Goal: Browse casually: Explore the website without a specific task or goal

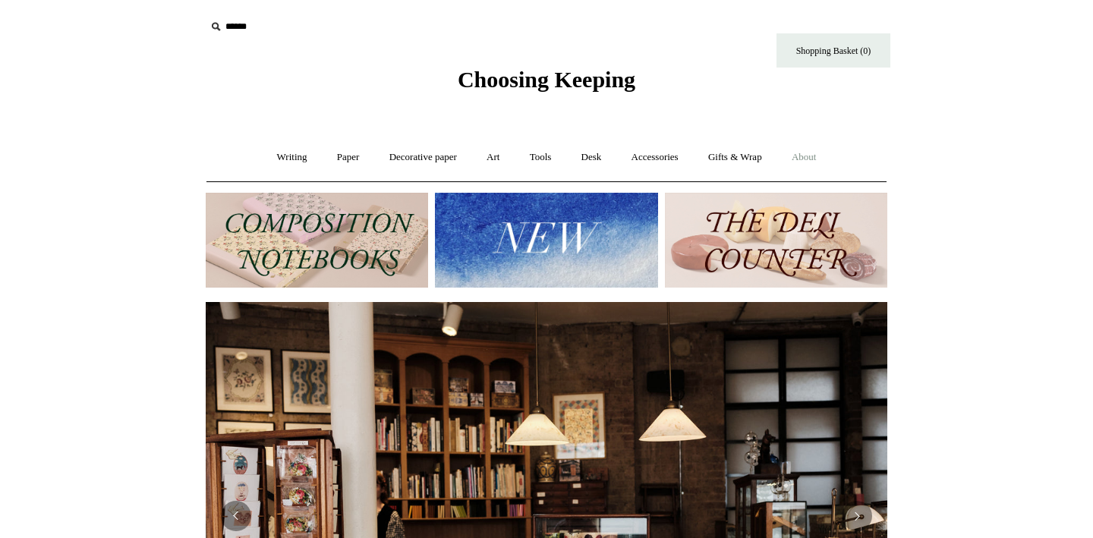
click at [818, 162] on link "About +" at bounding box center [804, 157] width 52 height 40
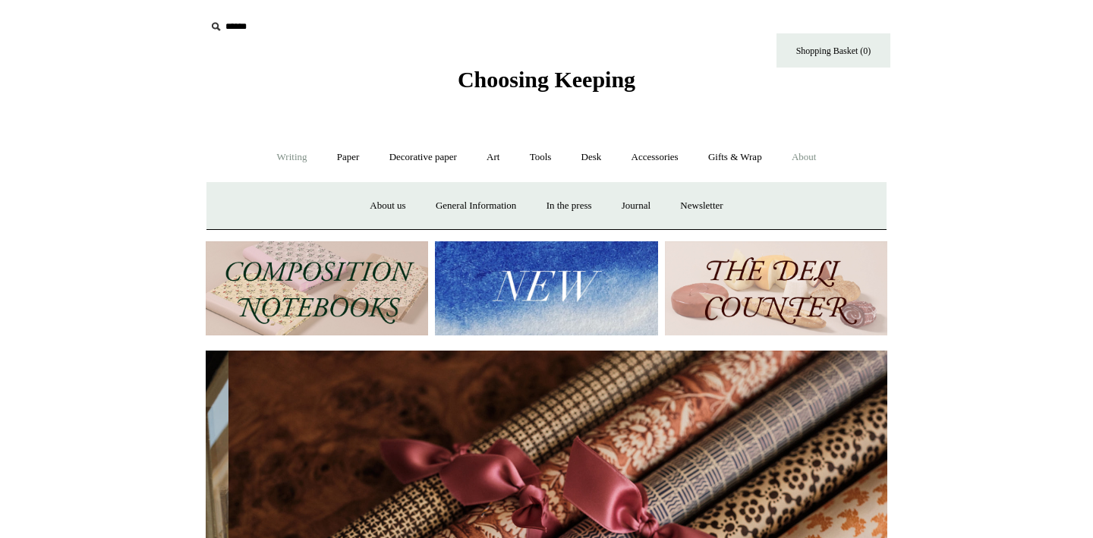
scroll to position [0, 1363]
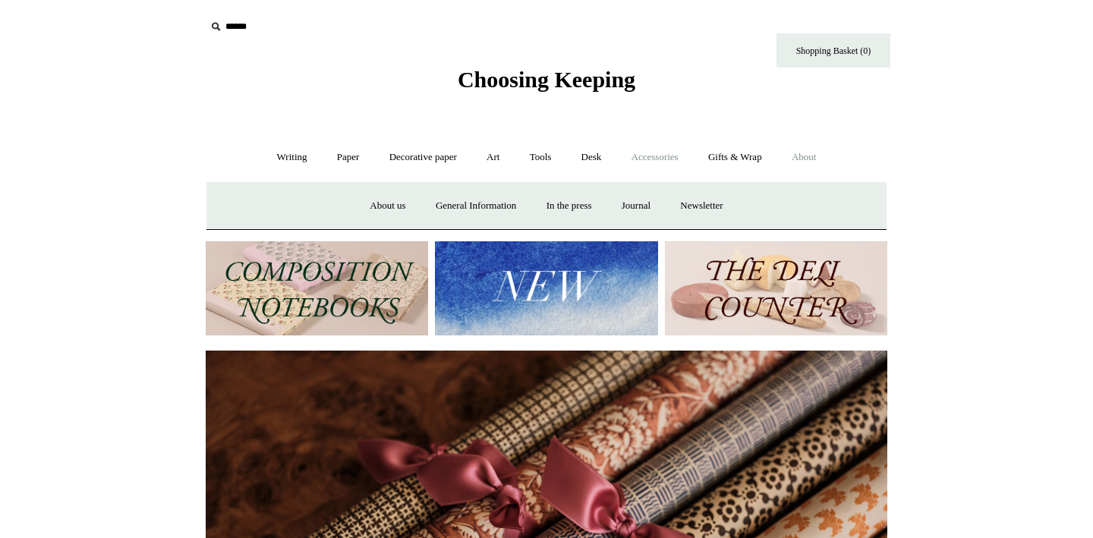
click at [665, 146] on link "Accessories +" at bounding box center [655, 157] width 74 height 40
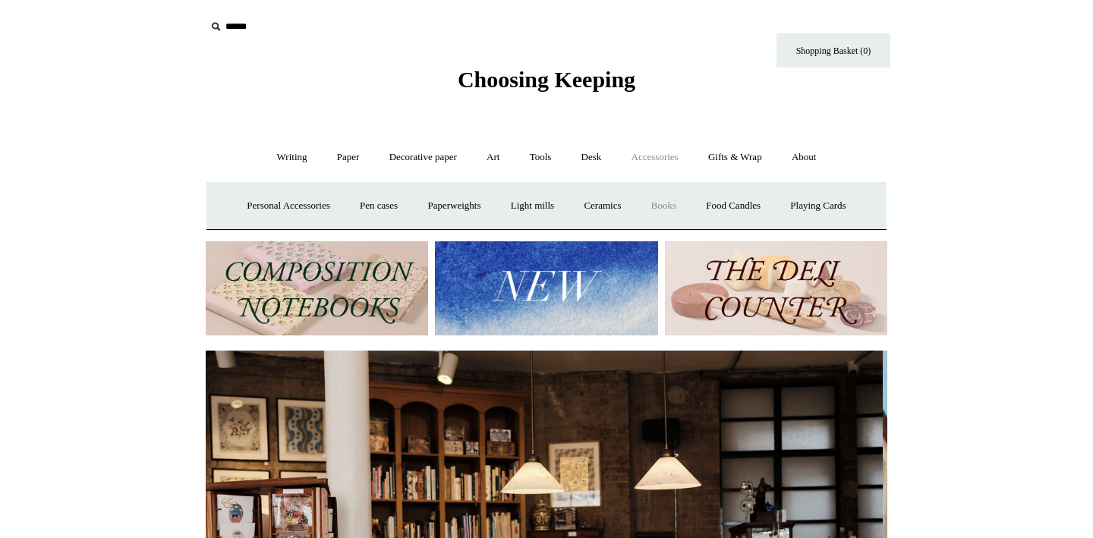
scroll to position [0, 0]
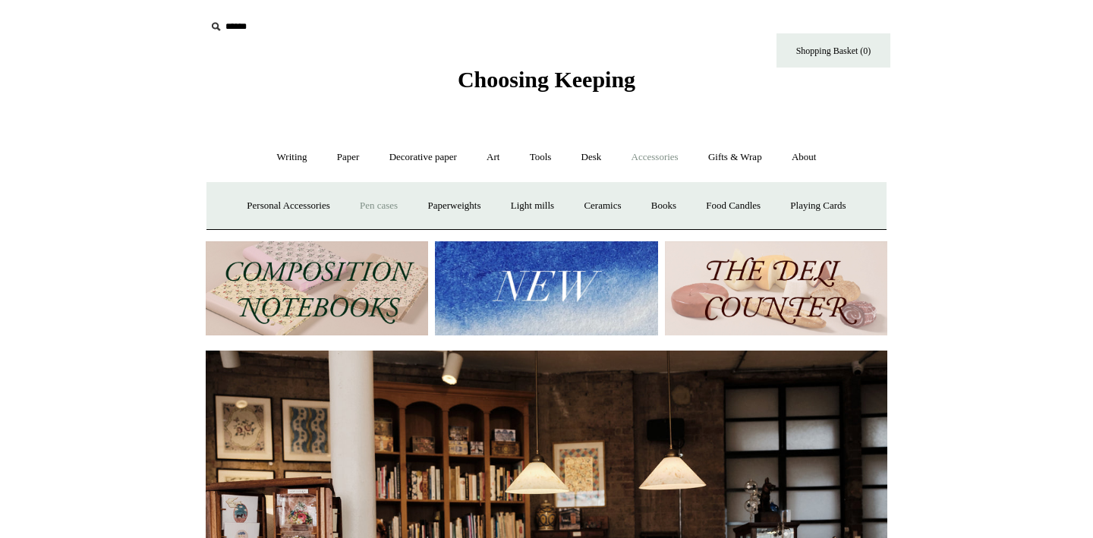
click at [357, 217] on link "Pen cases" at bounding box center [378, 206] width 65 height 40
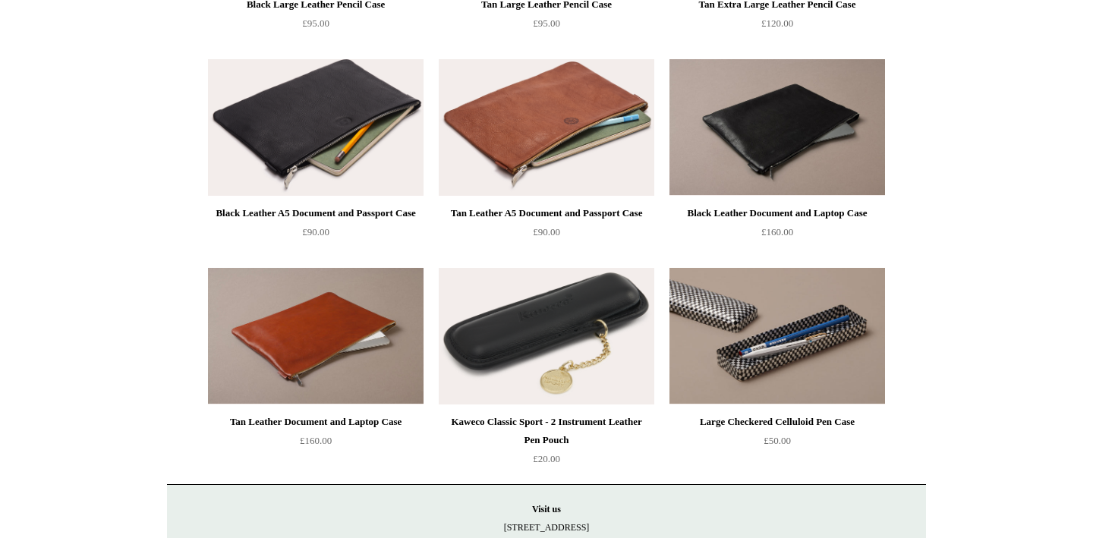
scroll to position [1328, 0]
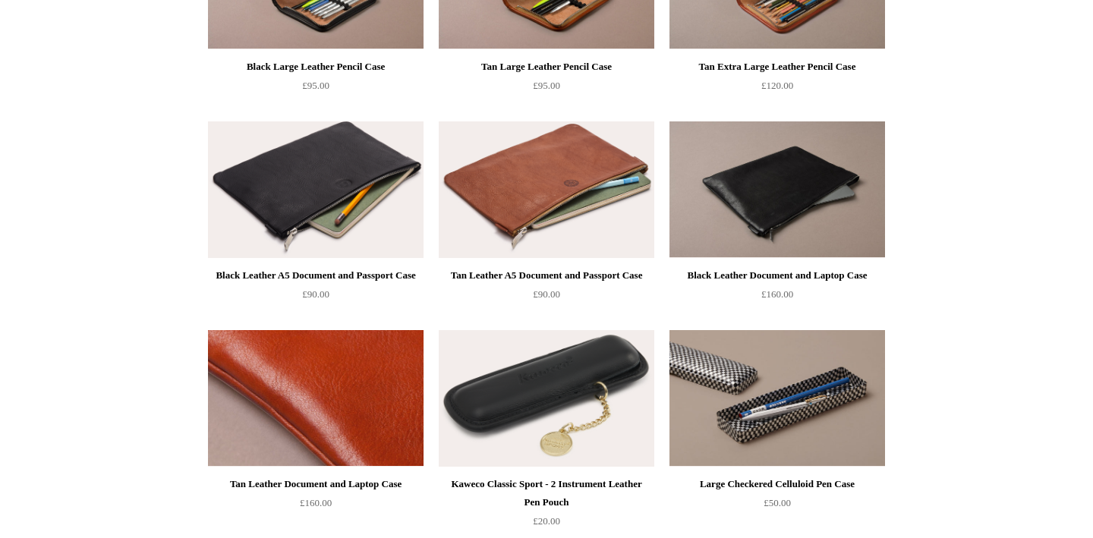
click at [288, 415] on img at bounding box center [315, 398] width 215 height 137
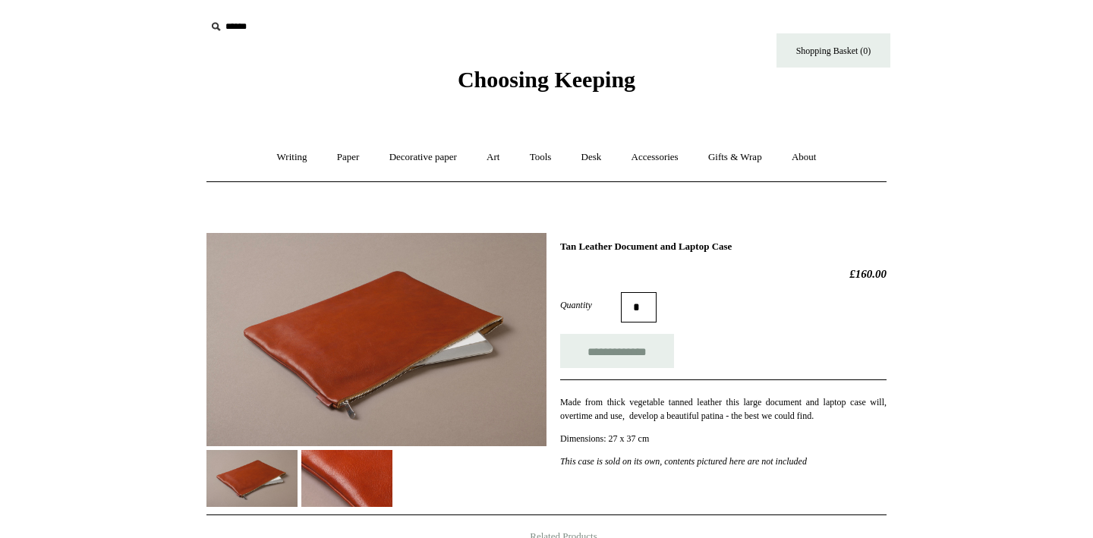
click at [340, 483] on img at bounding box center [346, 478] width 91 height 57
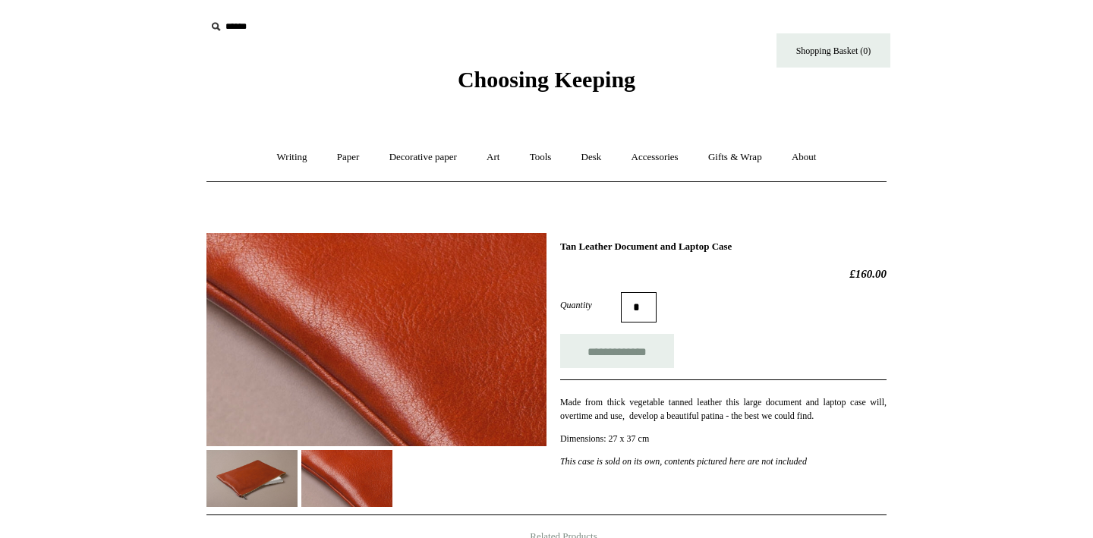
click at [242, 488] on img at bounding box center [251, 478] width 91 height 57
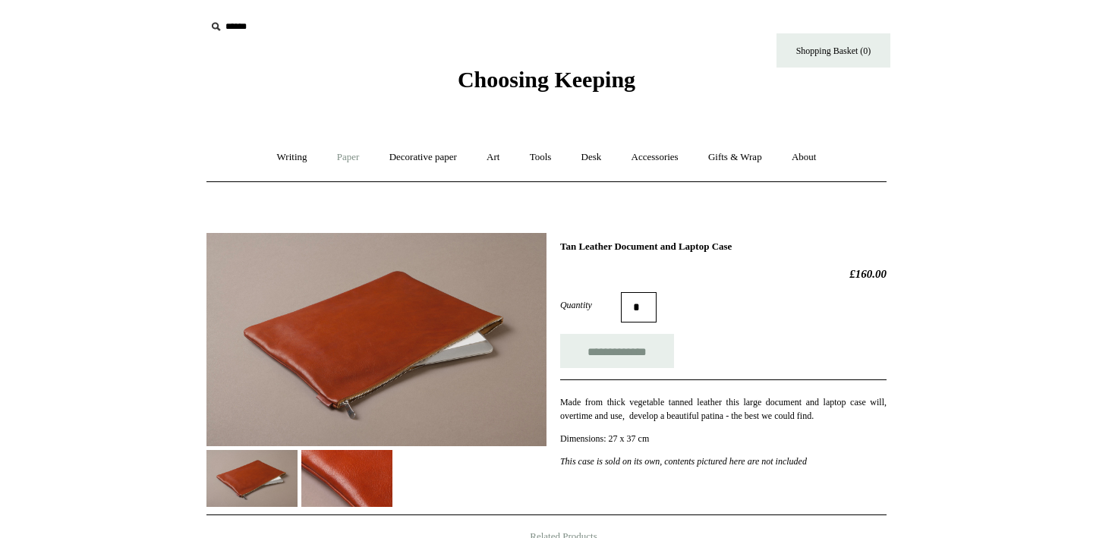
click at [345, 163] on link "Paper +" at bounding box center [348, 157] width 50 height 40
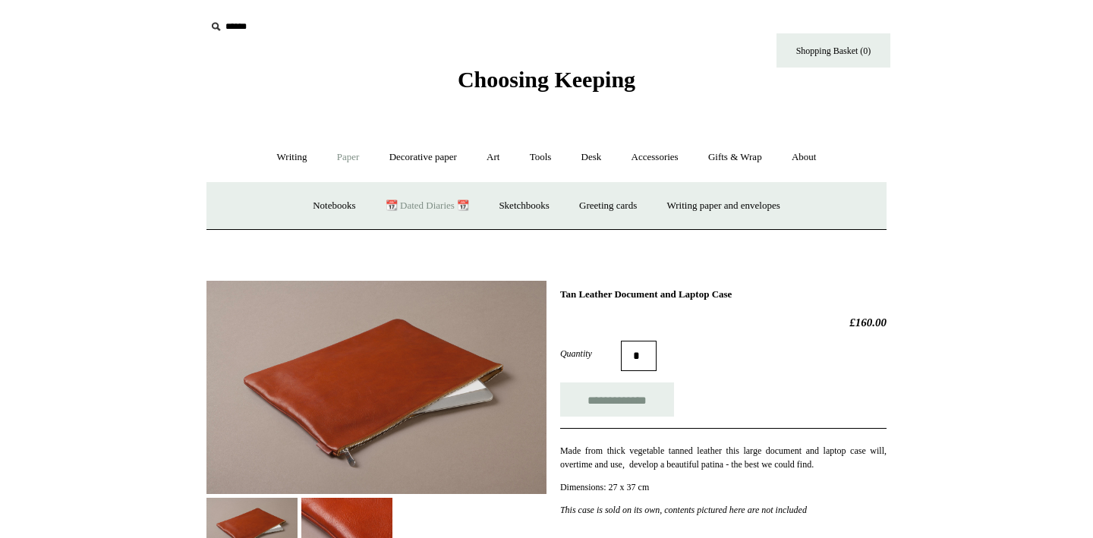
click at [422, 206] on link "📆 Dated Diaries 📆" at bounding box center [427, 206] width 111 height 40
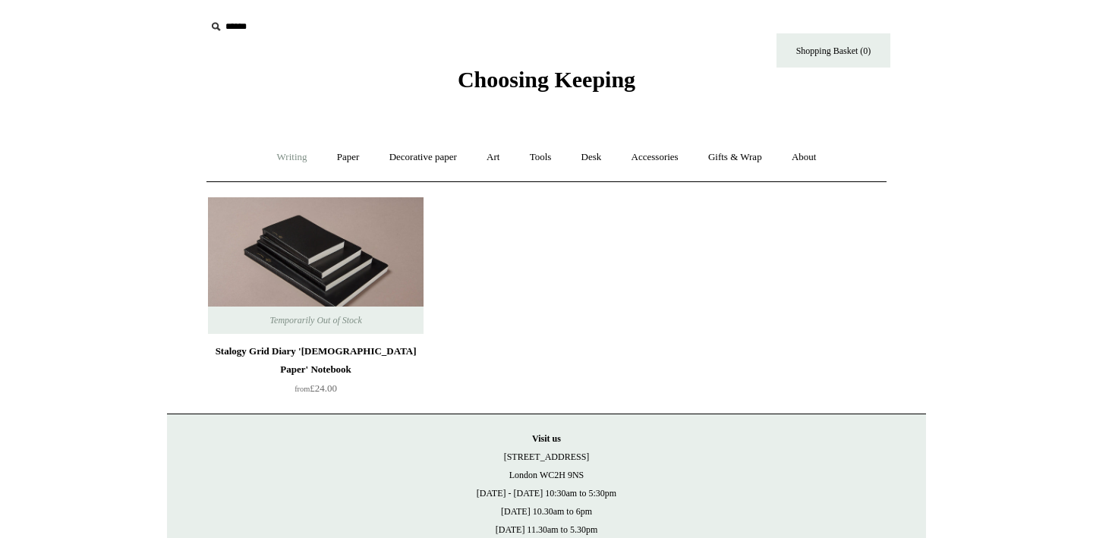
click at [289, 159] on link "Writing +" at bounding box center [292, 157] width 58 height 40
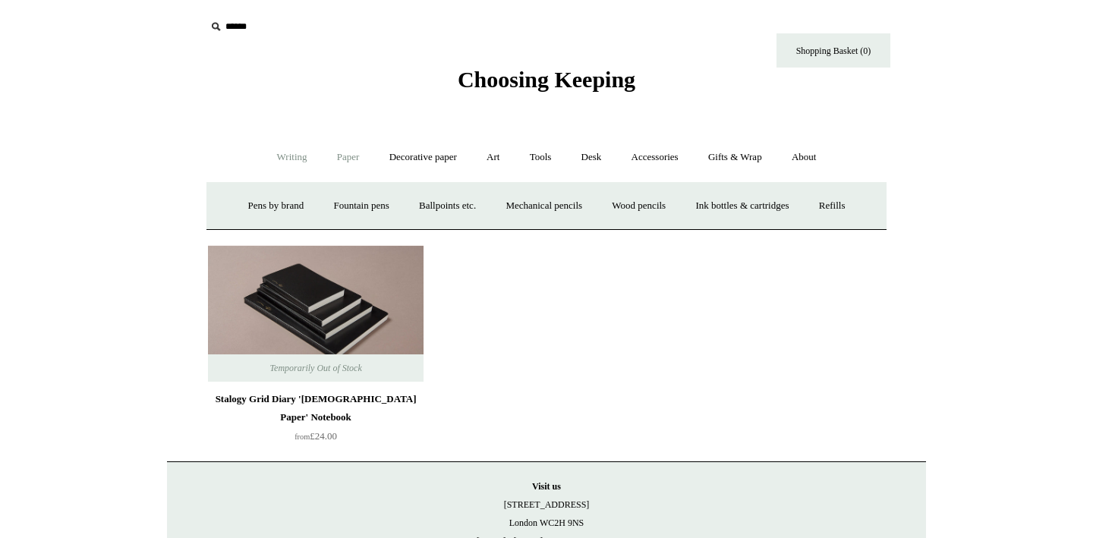
click at [344, 159] on link "Paper +" at bounding box center [348, 157] width 50 height 40
click at [334, 214] on link "Notebooks +" at bounding box center [334, 206] width 70 height 40
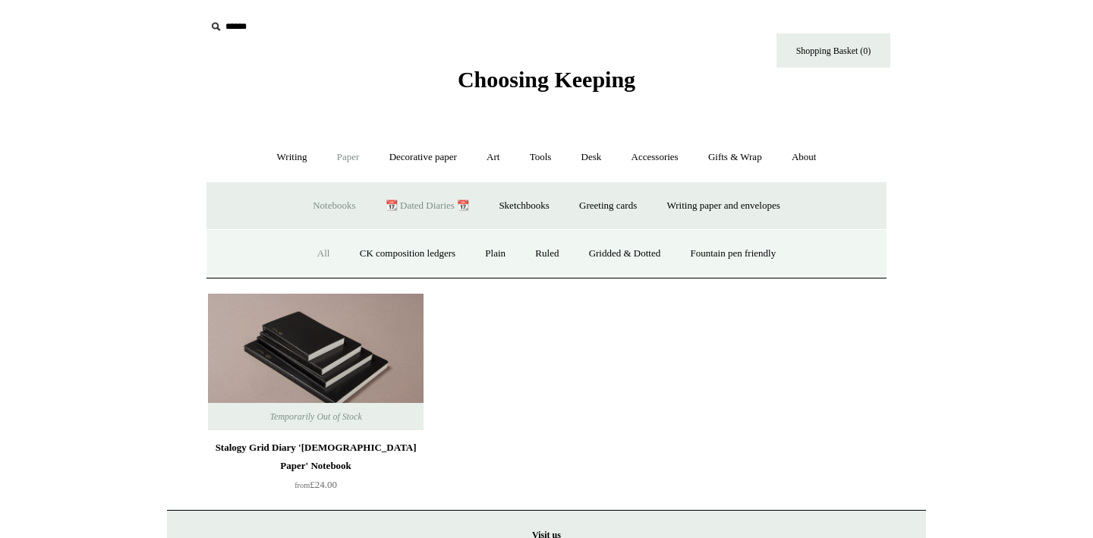
click at [306, 259] on link "All" at bounding box center [323, 254] width 40 height 40
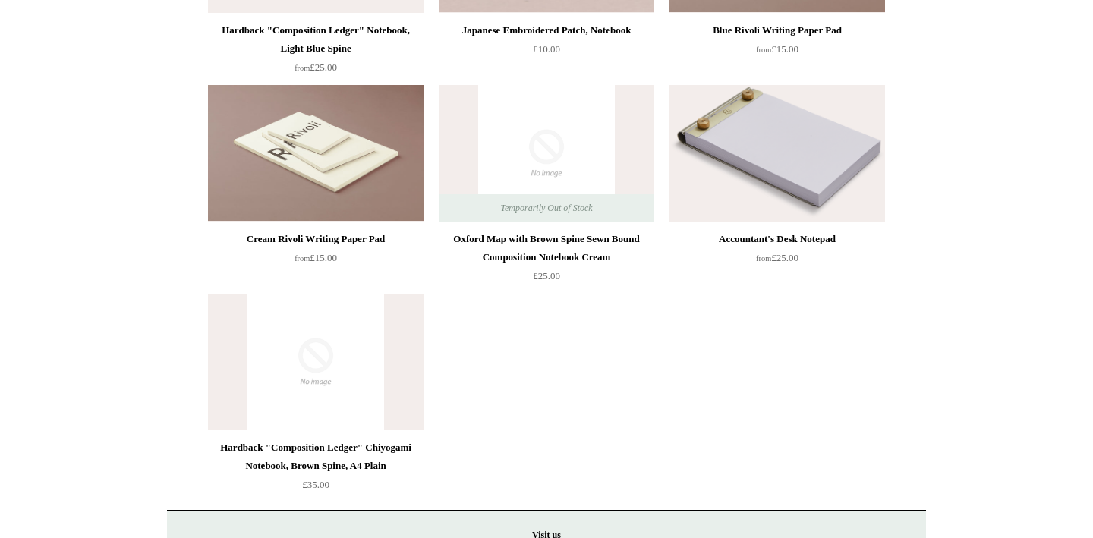
scroll to position [8734, 0]
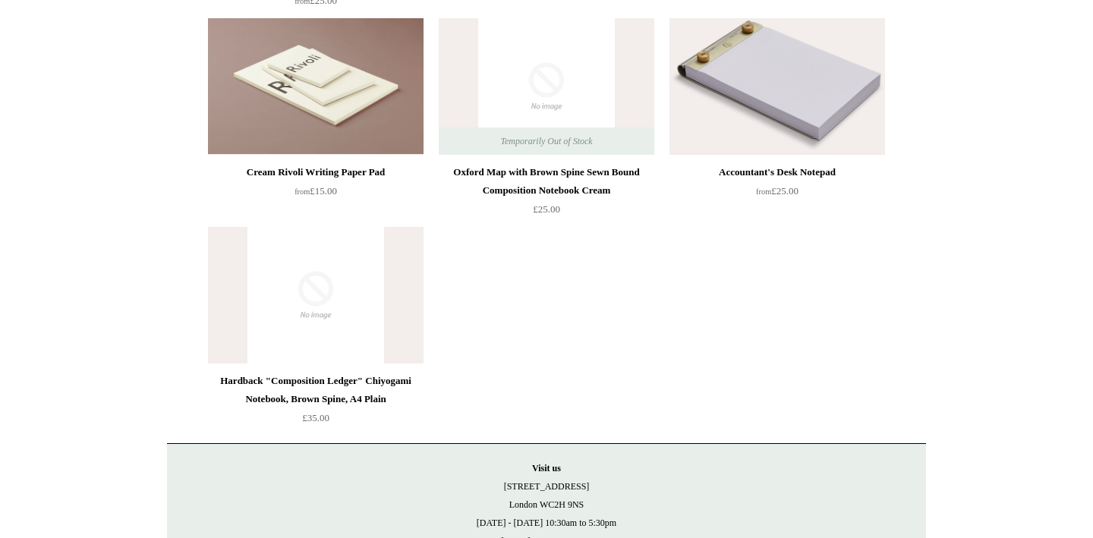
click at [546, 173] on div "Oxford Map with Brown Spine Sewn Bound Composition Notebook Cream" at bounding box center [546, 181] width 208 height 36
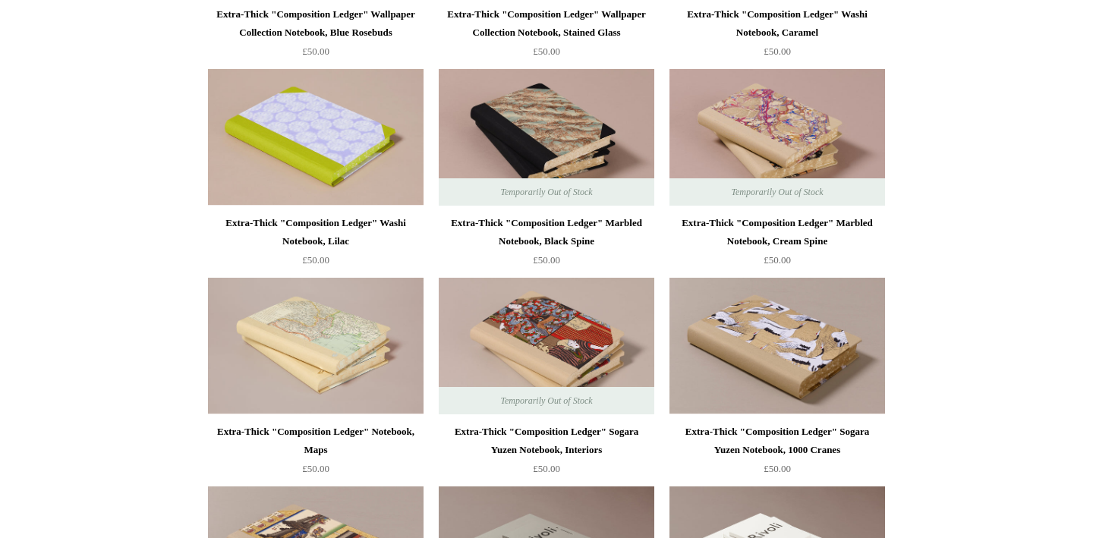
scroll to position [2226, 0]
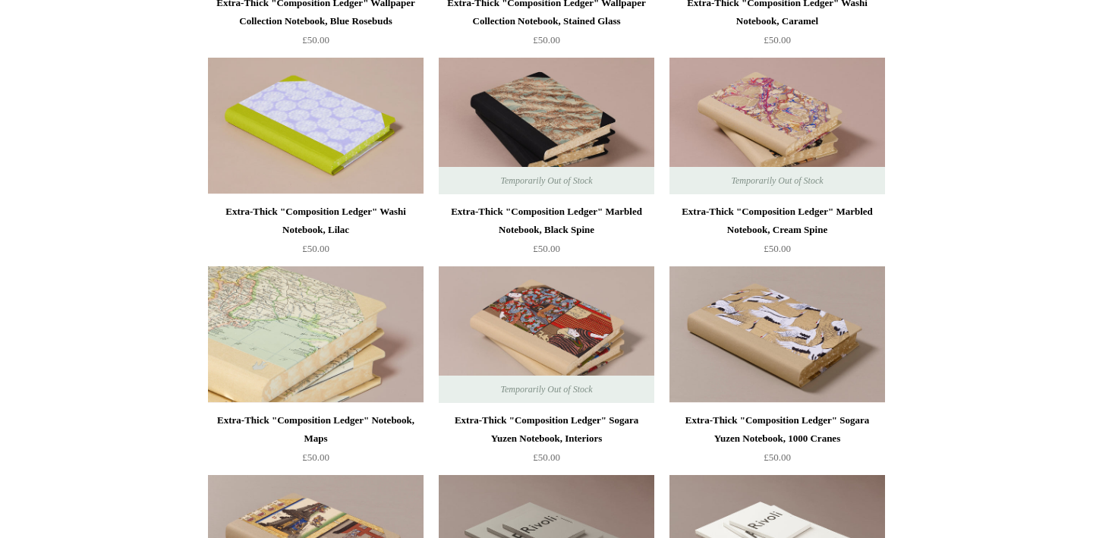
click at [288, 367] on img at bounding box center [315, 334] width 215 height 137
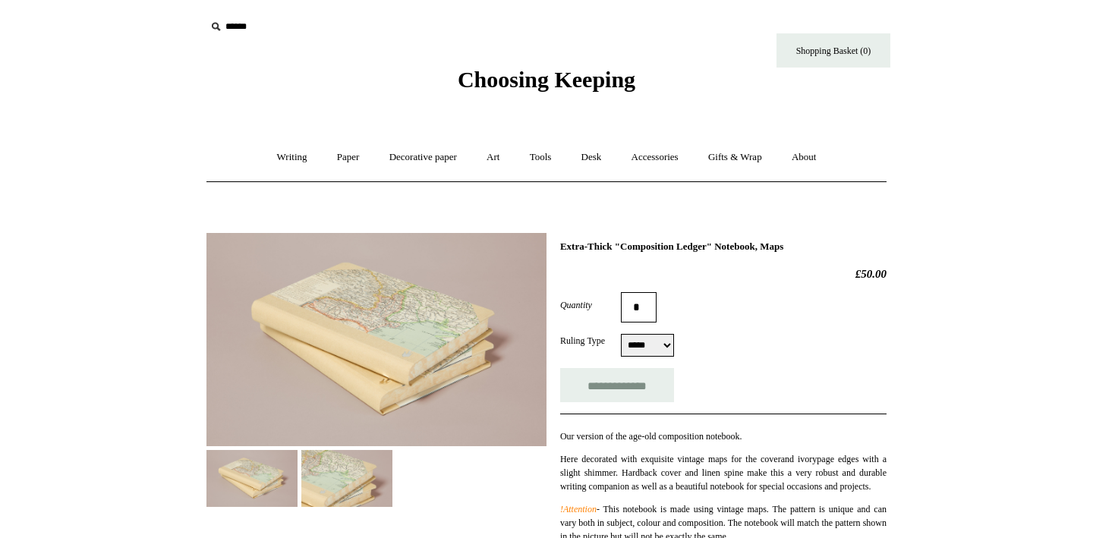
click at [323, 488] on img at bounding box center [346, 478] width 91 height 57
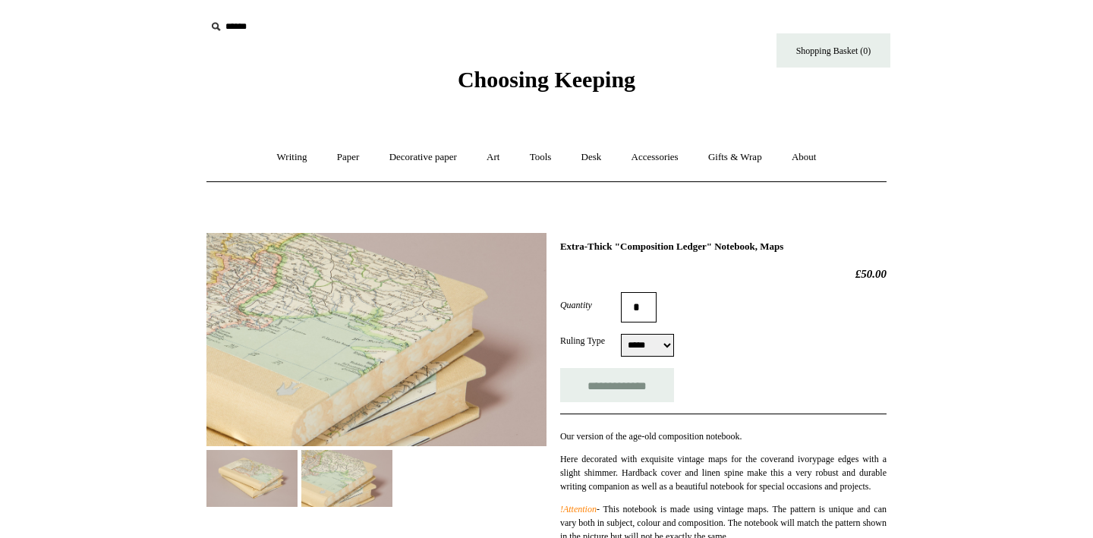
select select "*****"
click at [266, 473] on img at bounding box center [251, 478] width 91 height 57
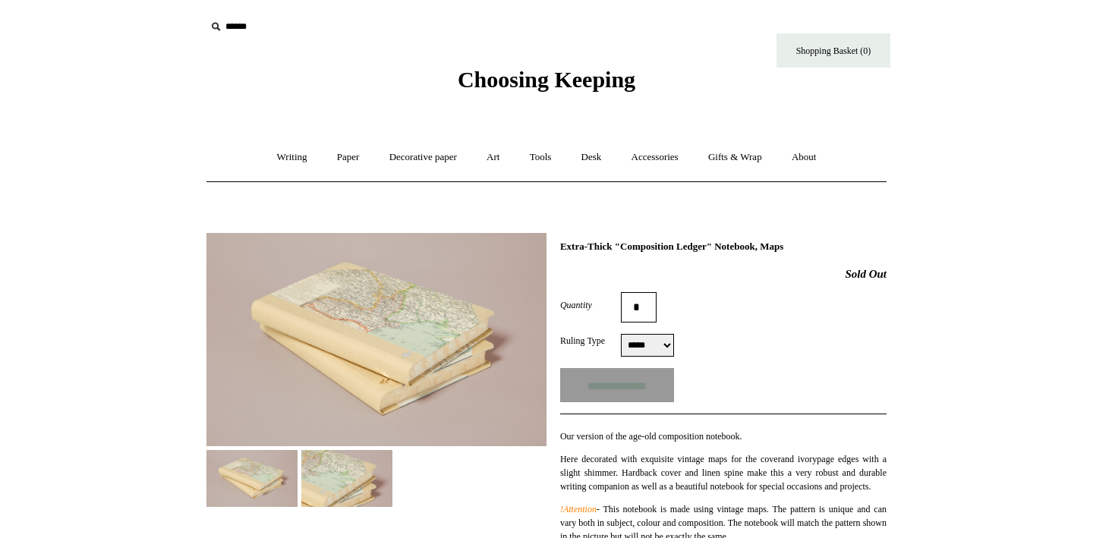
click at [379, 465] on img at bounding box center [346, 478] width 91 height 57
